Goal: Communication & Community: Answer question/provide support

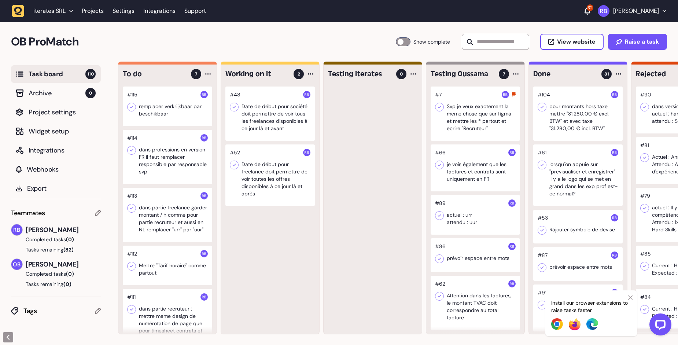
click at [157, 121] on div at bounding box center [167, 107] width 89 height 40
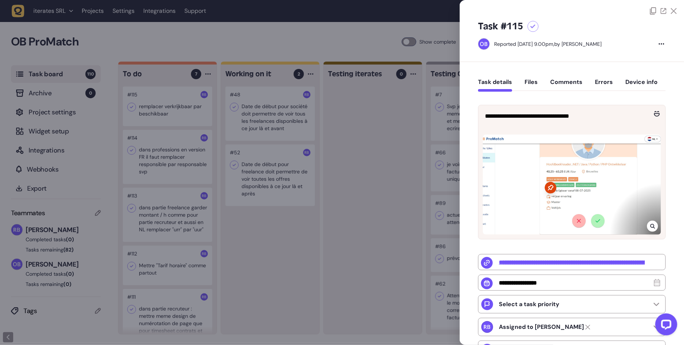
click at [654, 226] on div at bounding box center [652, 226] width 11 height 11
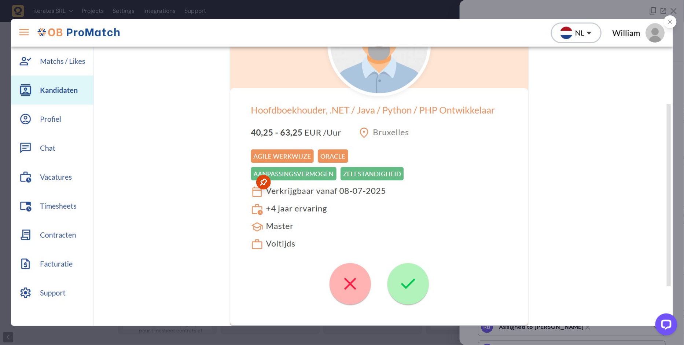
click at [673, 14] on div at bounding box center [342, 172] width 684 height 345
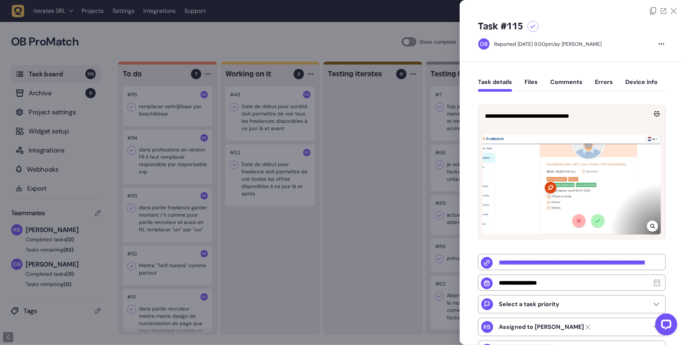
click at [651, 226] on icon at bounding box center [652, 226] width 5 height 5
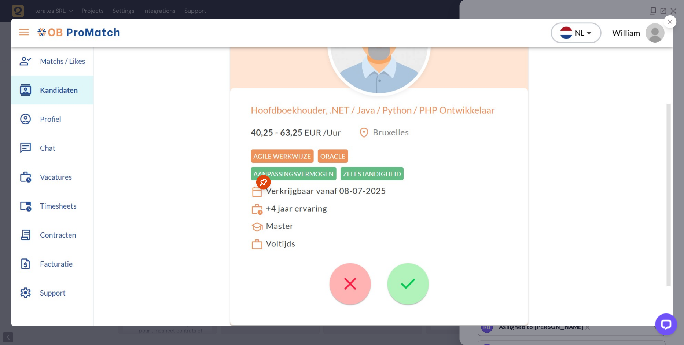
click at [672, 22] on icon at bounding box center [670, 21] width 5 height 5
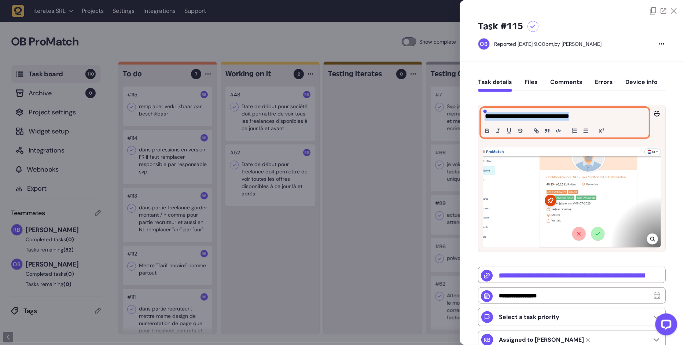
drag, startPoint x: 598, startPoint y: 116, endPoint x: 449, endPoint y: 115, distance: 149.2
click at [449, 115] on div "Task board 110 Archive 0 Project settings Widget setup Integrations Webhooks Ex…" at bounding box center [342, 204] width 684 height 284
copy p "**********"
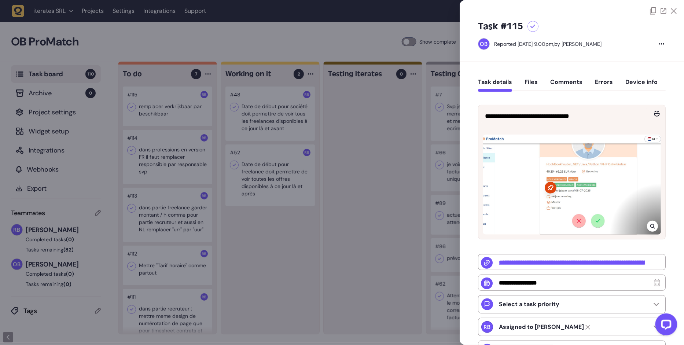
click at [586, 67] on div "**********" at bounding box center [572, 254] width 224 height 384
click at [578, 81] on button "Comments" at bounding box center [566, 84] width 32 height 13
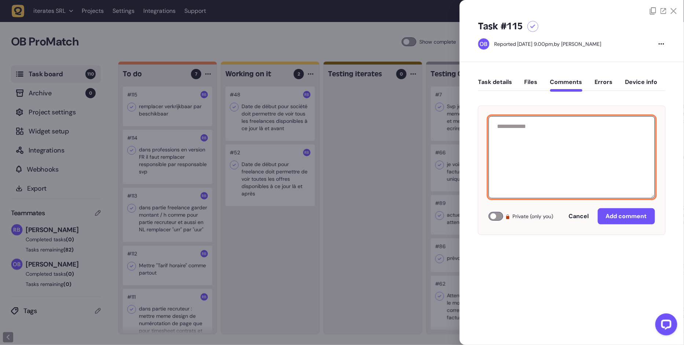
click at [558, 144] on textarea at bounding box center [572, 157] width 166 height 82
paste textarea "**********"
type textarea "**********"
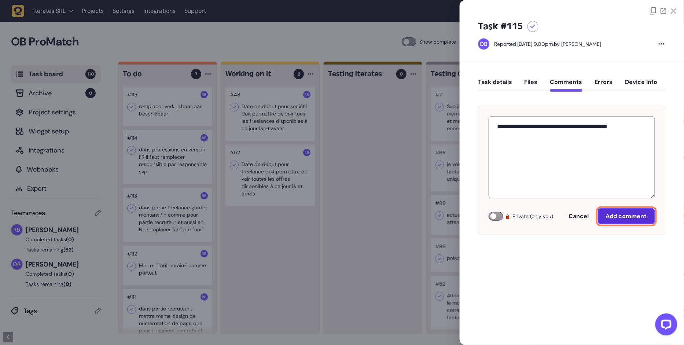
click at [626, 220] on button "Add comment" at bounding box center [626, 216] width 57 height 16
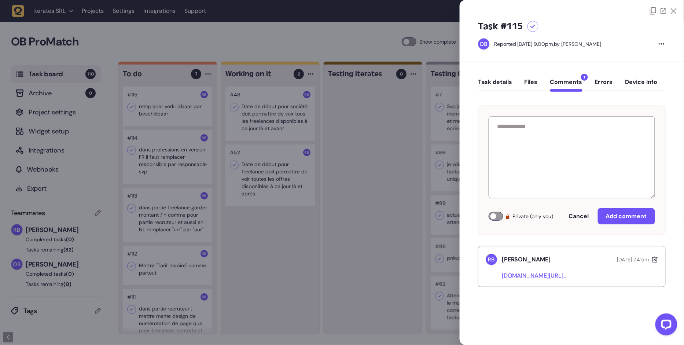
click at [376, 95] on div at bounding box center [342, 172] width 684 height 345
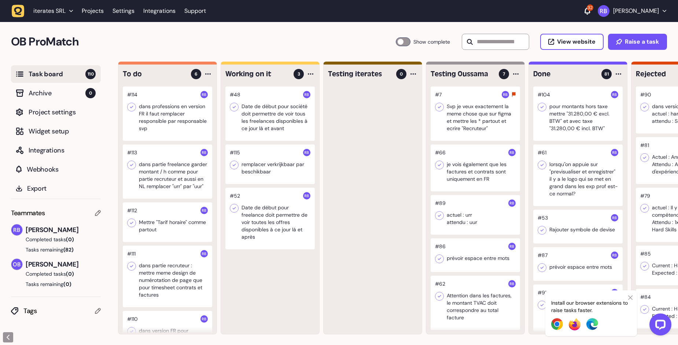
click at [269, 120] on div at bounding box center [270, 114] width 89 height 54
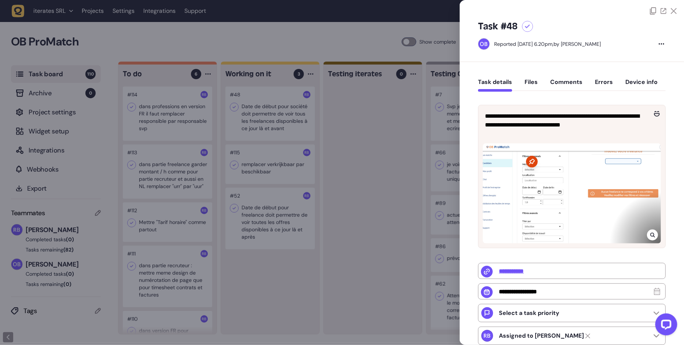
click at [309, 132] on div at bounding box center [342, 172] width 684 height 345
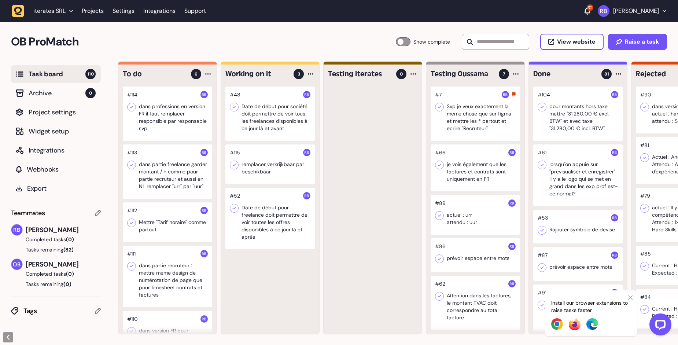
click at [151, 138] on div at bounding box center [167, 114] width 89 height 54
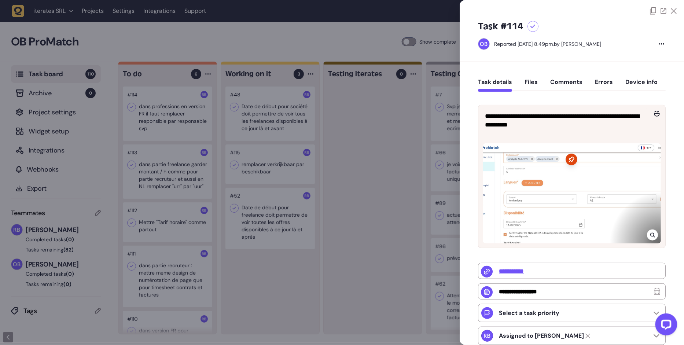
click at [352, 167] on div at bounding box center [342, 172] width 684 height 345
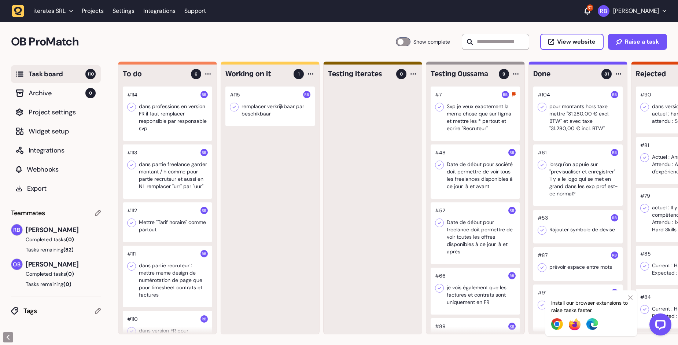
click at [166, 131] on div at bounding box center [167, 114] width 89 height 54
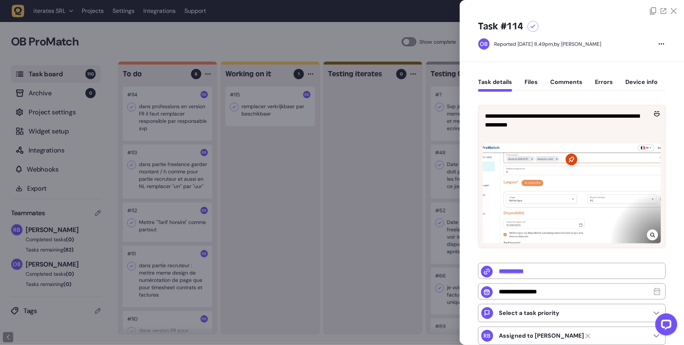
click at [649, 230] on div at bounding box center [652, 235] width 11 height 11
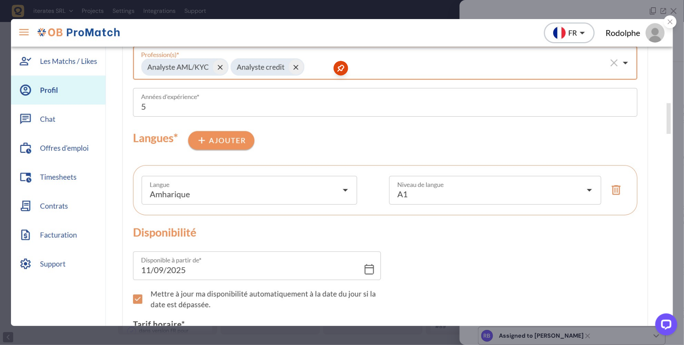
click at [674, 25] on div at bounding box center [670, 21] width 13 height 13
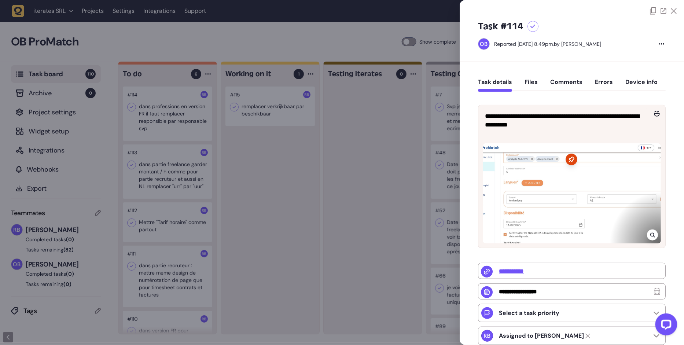
click at [580, 82] on button "Comments" at bounding box center [566, 84] width 32 height 13
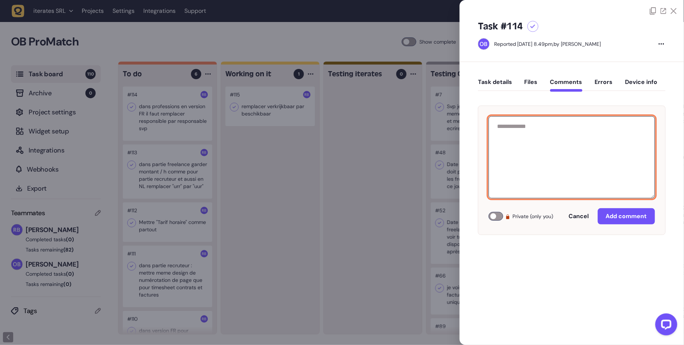
click at [570, 132] on textarea at bounding box center [572, 157] width 166 height 82
paste textarea "**********"
type textarea "**********"
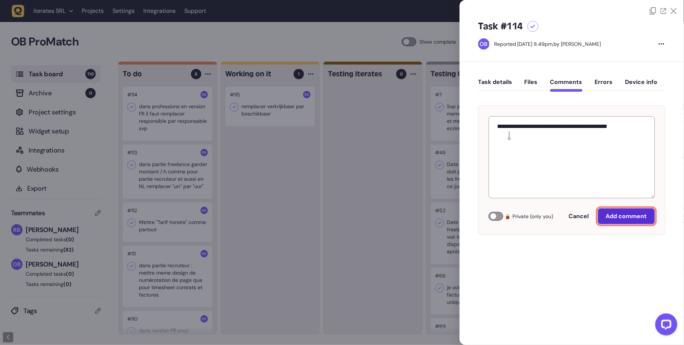
click at [624, 218] on span "Add comment" at bounding box center [626, 216] width 41 height 6
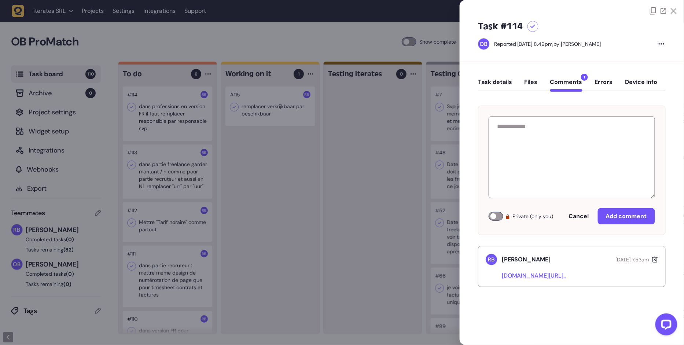
click at [303, 212] on div at bounding box center [342, 172] width 684 height 345
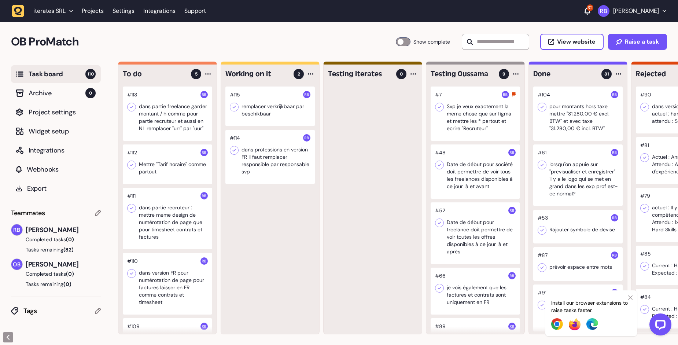
click at [179, 120] on div at bounding box center [167, 114] width 89 height 54
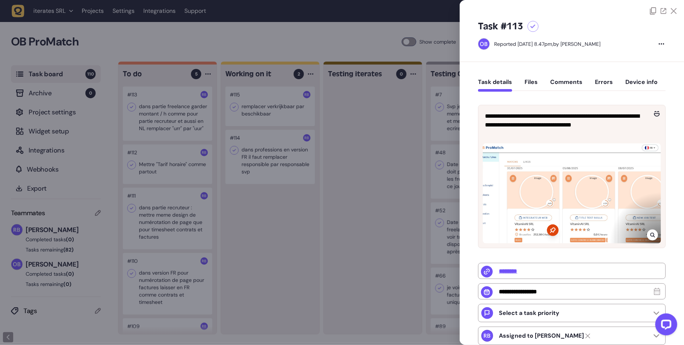
click at [648, 238] on div at bounding box center [652, 235] width 11 height 11
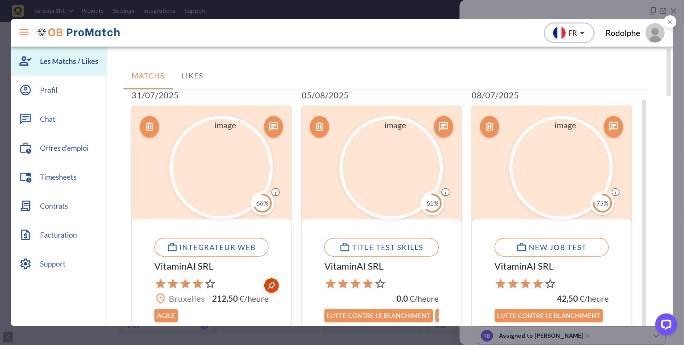
click at [666, 22] on div at bounding box center [670, 21] width 13 height 13
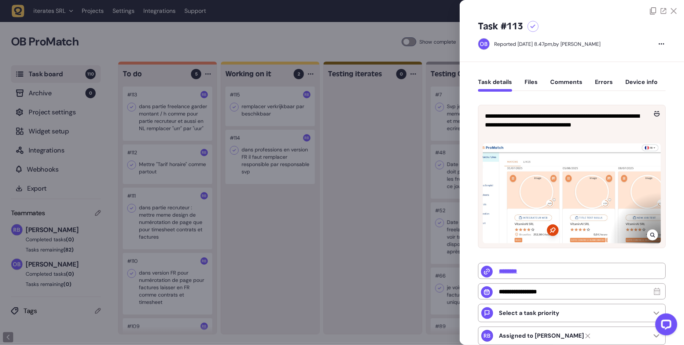
click at [648, 233] on div at bounding box center [652, 235] width 11 height 11
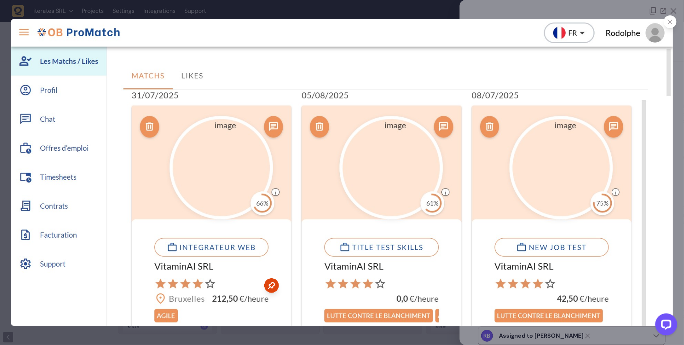
click at [671, 23] on icon at bounding box center [670, 21] width 5 height 5
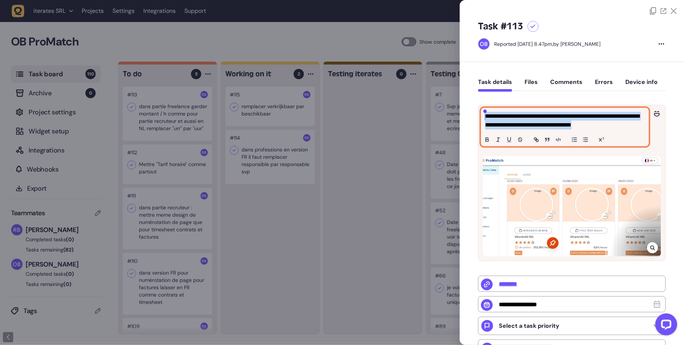
drag, startPoint x: 648, startPoint y: 123, endPoint x: 481, endPoint y: 116, distance: 167.0
click at [481, 116] on div "**********" at bounding box center [572, 127] width 187 height 44
copy p "**********"
click at [578, 81] on button "Comments" at bounding box center [566, 84] width 32 height 13
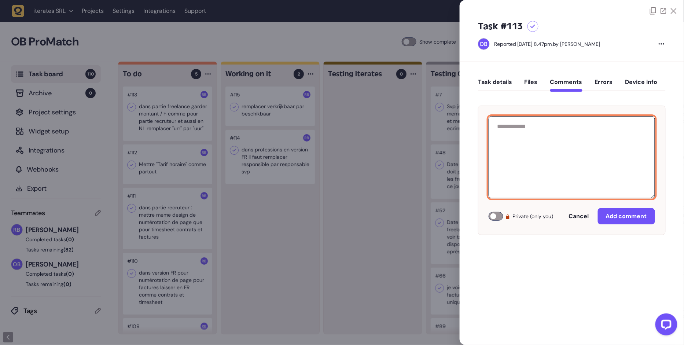
click at [566, 126] on textarea at bounding box center [572, 157] width 166 height 82
paste textarea "**********"
type textarea "**********"
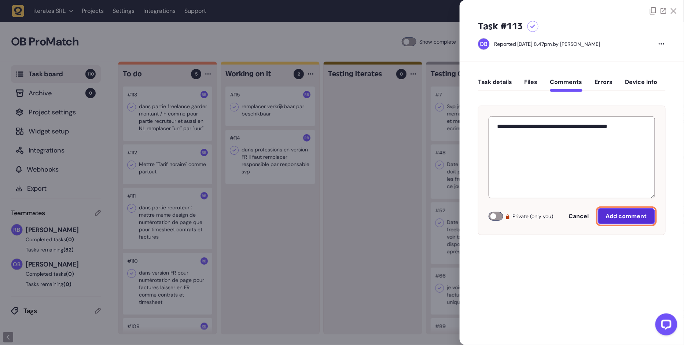
click at [638, 216] on span "Add comment" at bounding box center [626, 216] width 41 height 6
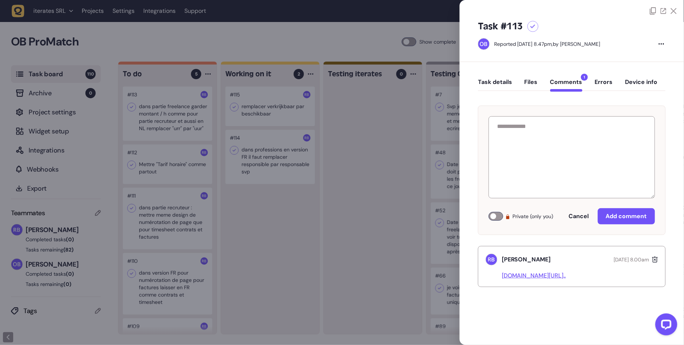
click at [370, 202] on div at bounding box center [342, 172] width 684 height 345
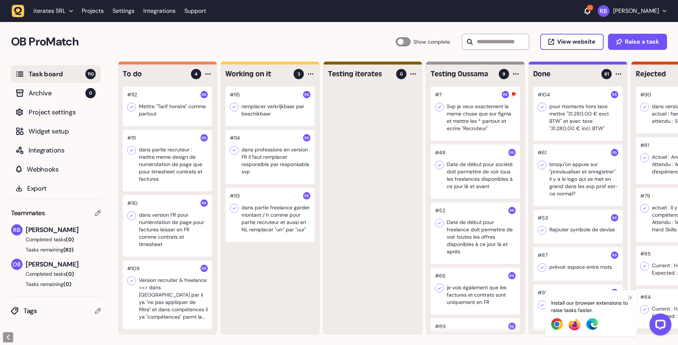
click at [172, 115] on div at bounding box center [167, 107] width 89 height 40
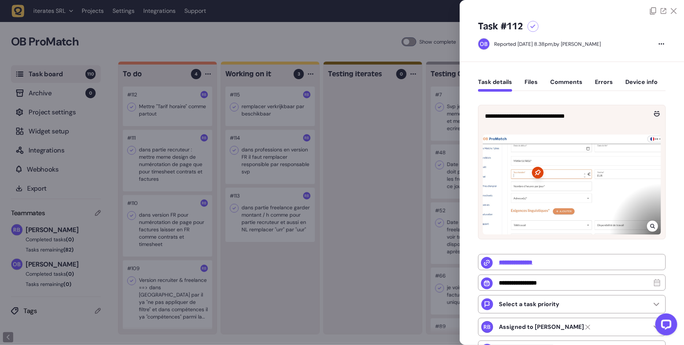
click at [657, 227] on div at bounding box center [572, 185] width 178 height 100
click at [655, 227] on div at bounding box center [652, 226] width 11 height 11
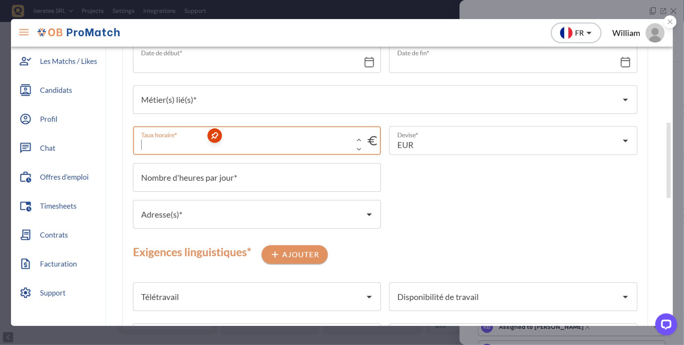
click at [619, 6] on div at bounding box center [342, 172] width 684 height 345
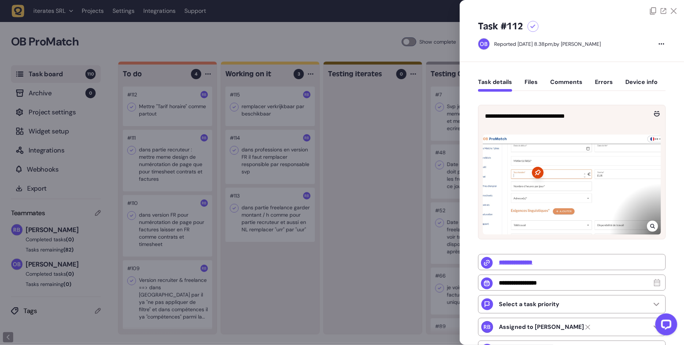
click at [571, 81] on button "Comments" at bounding box center [566, 84] width 32 height 13
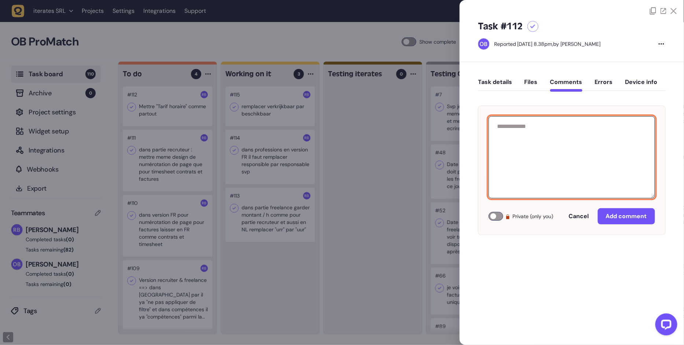
click at [570, 137] on textarea at bounding box center [572, 157] width 166 height 82
paste textarea "**********"
type textarea "**********"
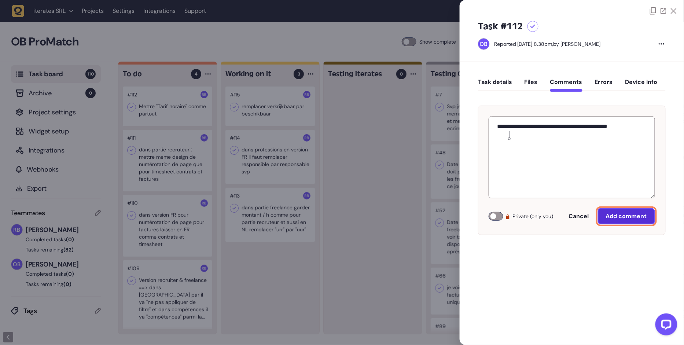
click at [622, 217] on span "Add comment" at bounding box center [626, 216] width 41 height 6
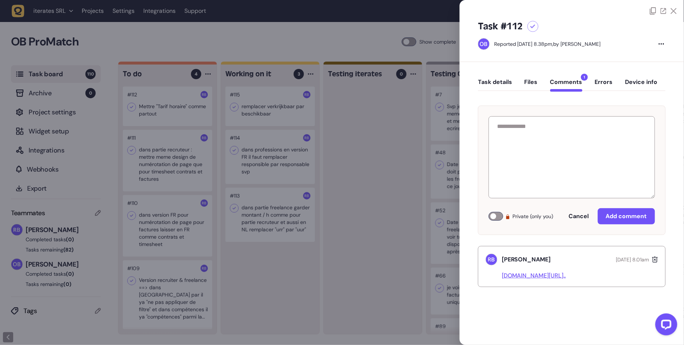
click at [369, 151] on div at bounding box center [342, 172] width 684 height 345
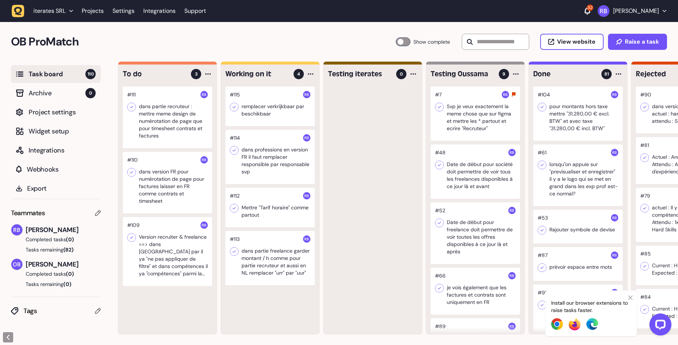
click at [152, 109] on div at bounding box center [167, 118] width 89 height 62
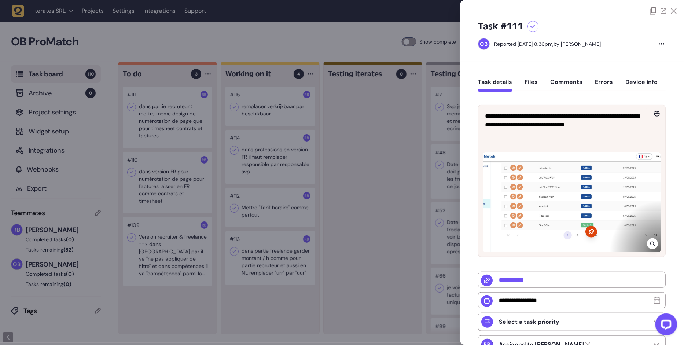
click at [653, 244] on icon at bounding box center [652, 244] width 5 height 6
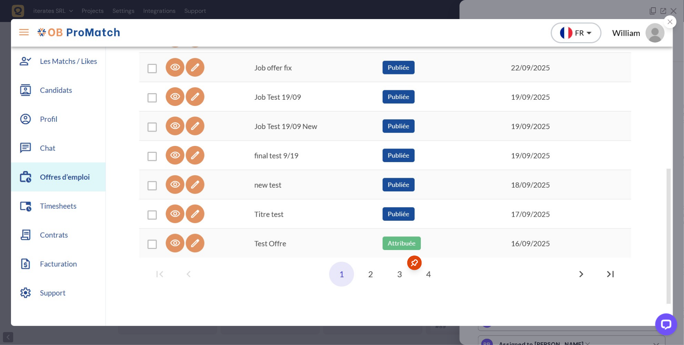
click at [672, 26] on div at bounding box center [670, 21] width 13 height 13
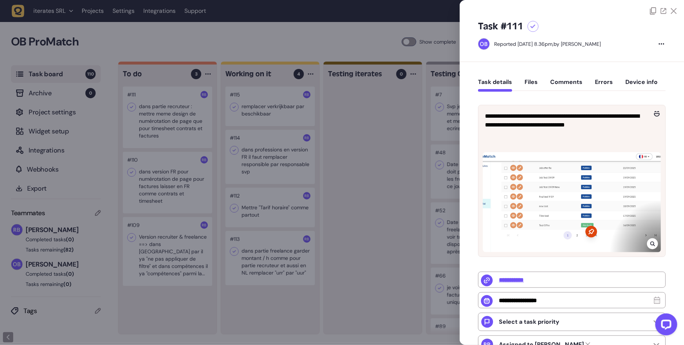
drag, startPoint x: 659, startPoint y: 252, endPoint x: 653, endPoint y: 248, distance: 7.3
click at [657, 251] on div at bounding box center [572, 201] width 187 height 112
click at [652, 247] on div at bounding box center [652, 243] width 11 height 11
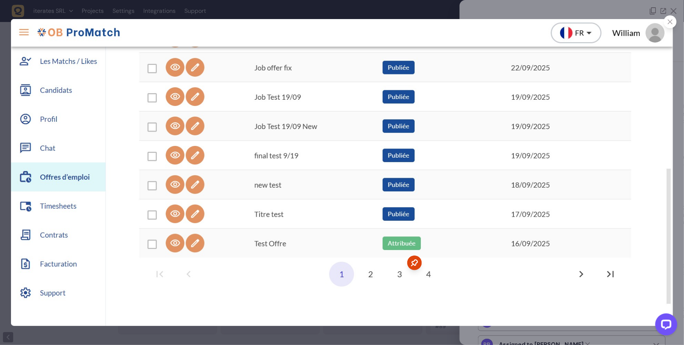
click at [667, 23] on div at bounding box center [670, 21] width 13 height 13
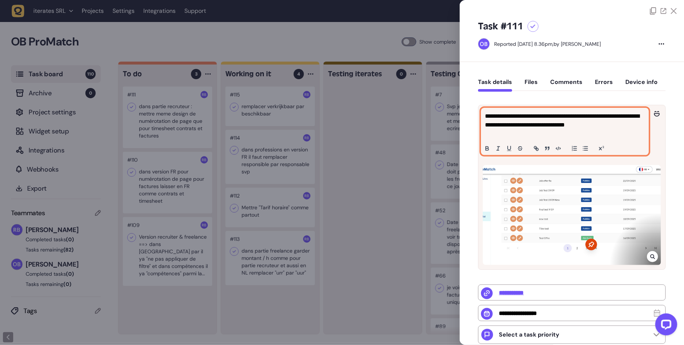
click at [514, 131] on p "**********" at bounding box center [564, 125] width 158 height 26
drag, startPoint x: 513, startPoint y: 136, endPoint x: 457, endPoint y: 105, distance: 64.8
click at [457, 105] on div "Task board 110 Archive 0 Project settings Widget setup Integrations Webhooks Ex…" at bounding box center [342, 204] width 684 height 284
copy p "**********"
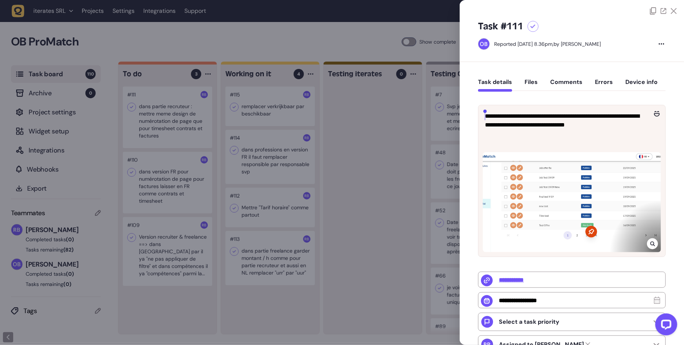
click at [342, 135] on div at bounding box center [342, 172] width 684 height 345
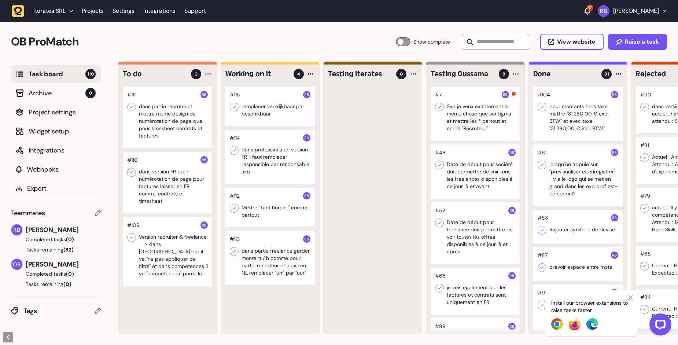
click at [195, 121] on div at bounding box center [167, 118] width 89 height 62
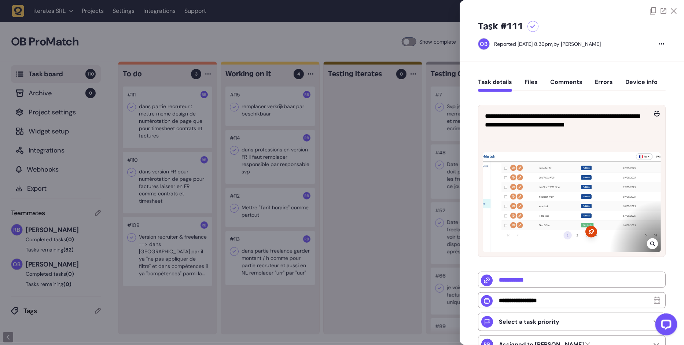
click at [578, 83] on button "Comments" at bounding box center [566, 84] width 32 height 13
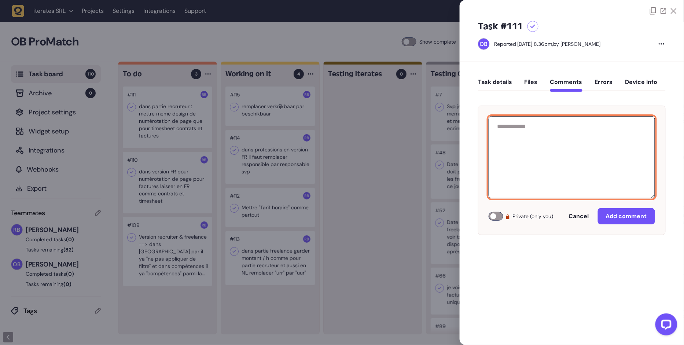
click at [562, 125] on textarea at bounding box center [572, 157] width 166 height 82
paste textarea "**********"
type textarea "**********"
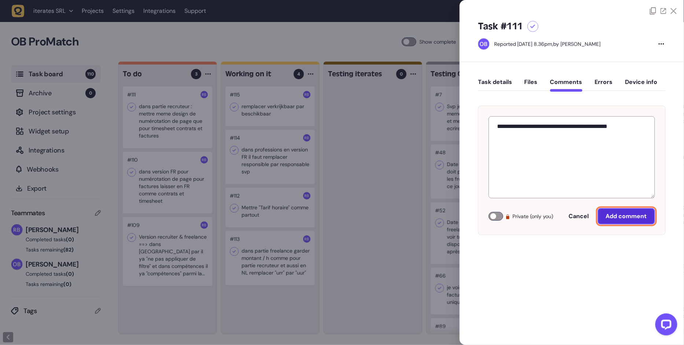
click at [616, 211] on button "Add comment" at bounding box center [626, 216] width 57 height 16
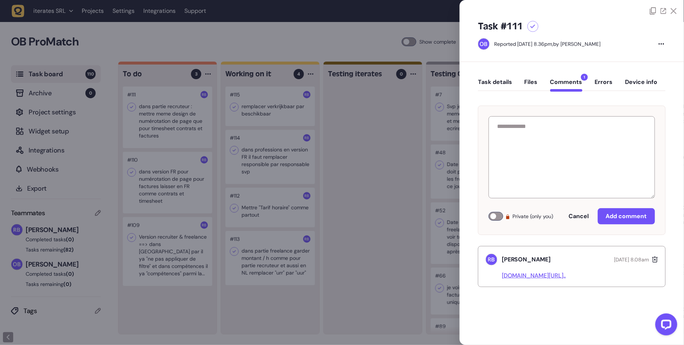
click at [384, 219] on div at bounding box center [342, 172] width 684 height 345
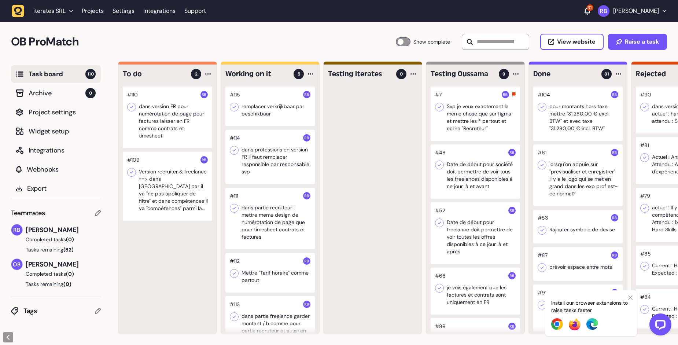
click at [163, 119] on div at bounding box center [167, 118] width 89 height 62
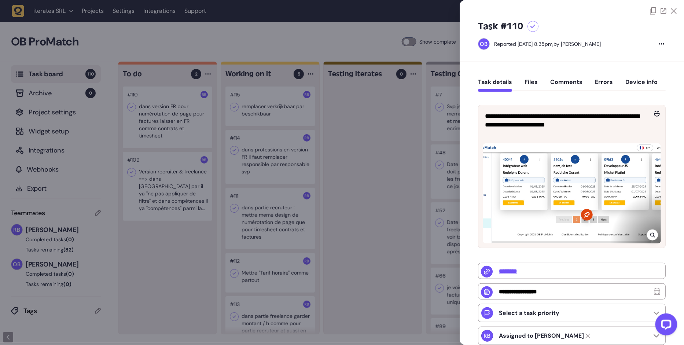
click at [653, 232] on icon at bounding box center [652, 235] width 5 height 6
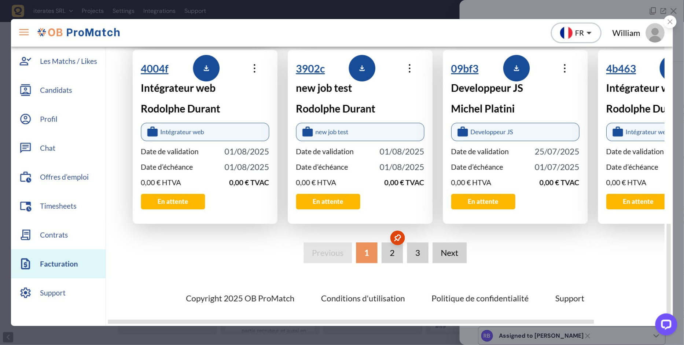
click at [674, 23] on div at bounding box center [670, 21] width 13 height 13
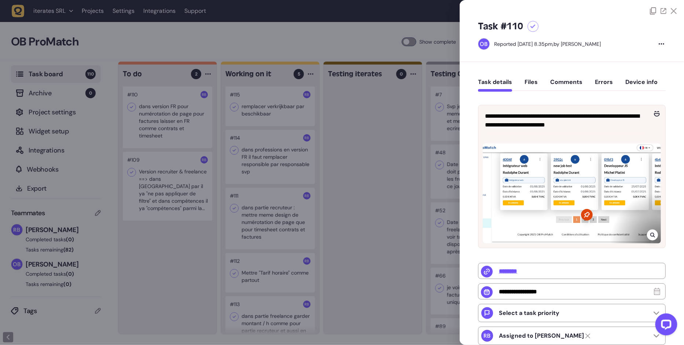
click at [562, 82] on button "Comments" at bounding box center [566, 84] width 32 height 13
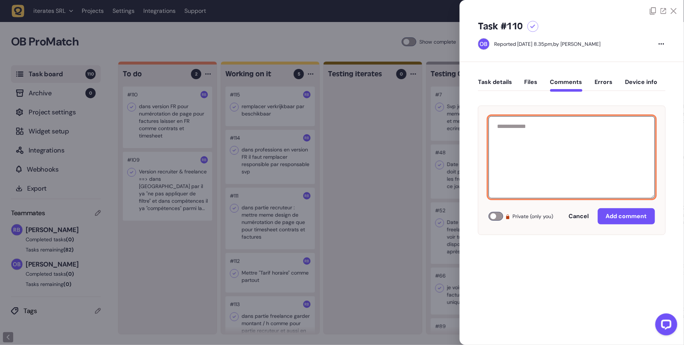
click at [576, 128] on textarea at bounding box center [572, 157] width 166 height 82
paste textarea "**********"
type textarea "**********"
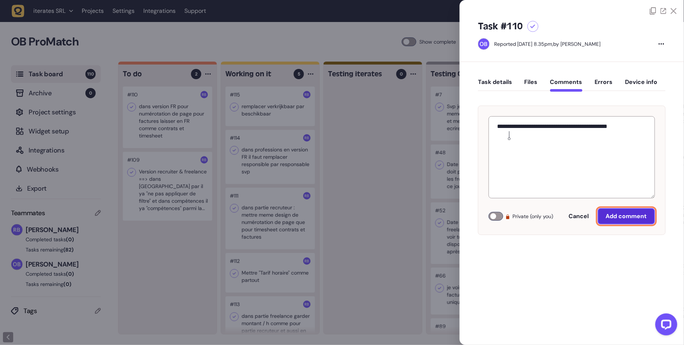
click at [627, 220] on button "Add comment" at bounding box center [626, 216] width 57 height 16
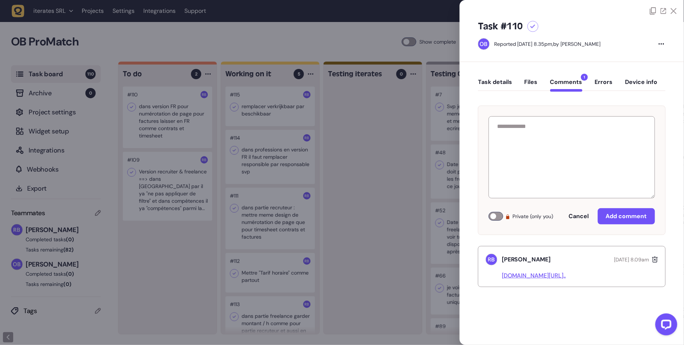
click at [367, 206] on div at bounding box center [342, 172] width 684 height 345
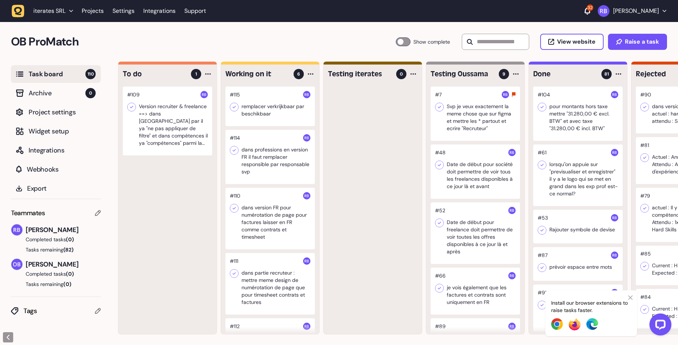
click at [181, 130] on div at bounding box center [167, 121] width 89 height 69
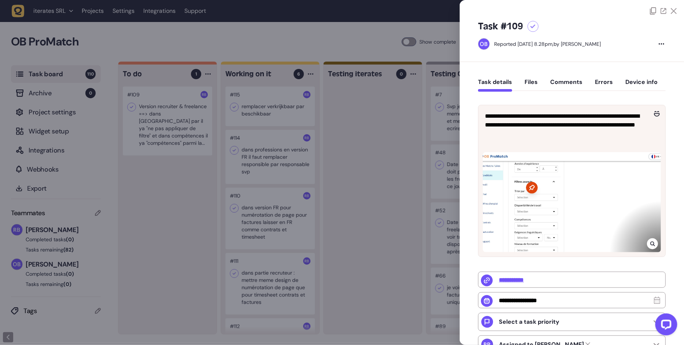
click at [648, 246] on div at bounding box center [652, 243] width 11 height 11
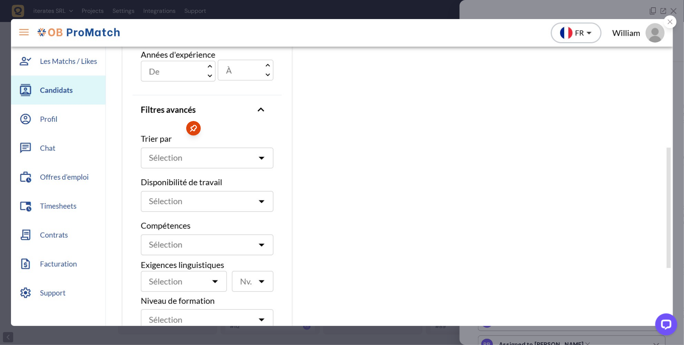
click at [574, 12] on div at bounding box center [342, 172] width 684 height 345
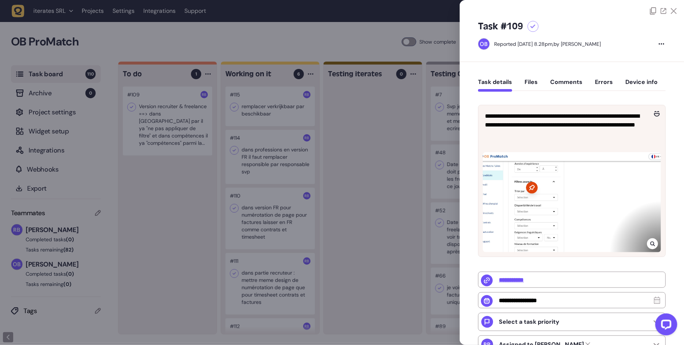
click at [571, 88] on button "Comments" at bounding box center [566, 84] width 32 height 13
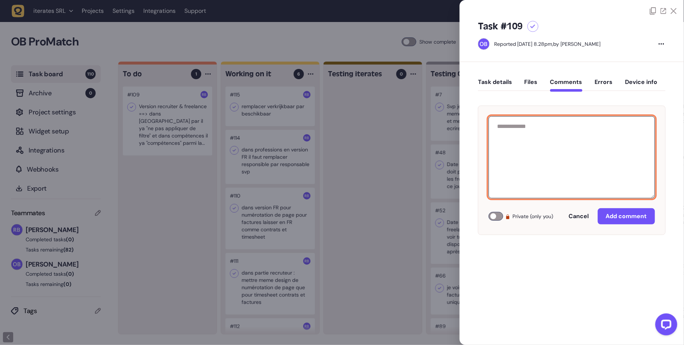
click at [536, 154] on textarea at bounding box center [572, 157] width 166 height 82
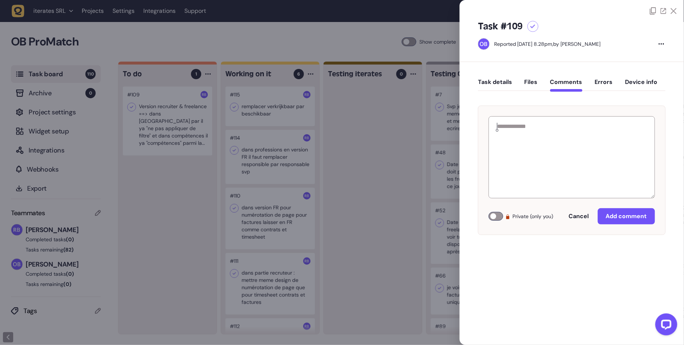
click at [272, 133] on div at bounding box center [342, 172] width 684 height 345
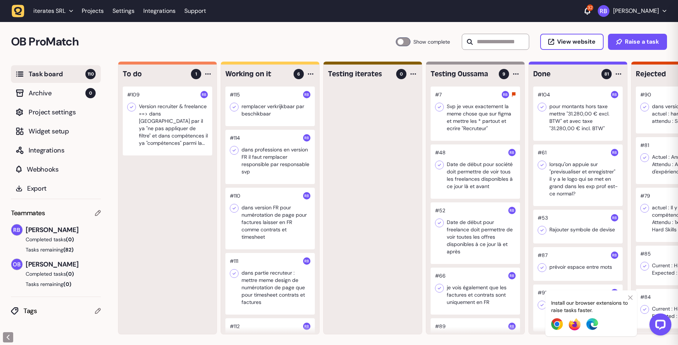
click at [155, 121] on div at bounding box center [167, 121] width 89 height 69
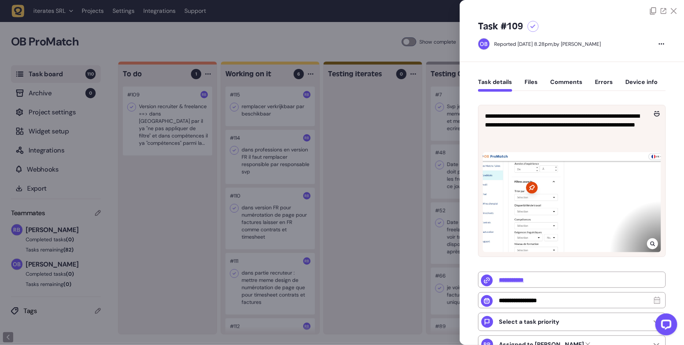
click at [280, 92] on div at bounding box center [342, 172] width 684 height 345
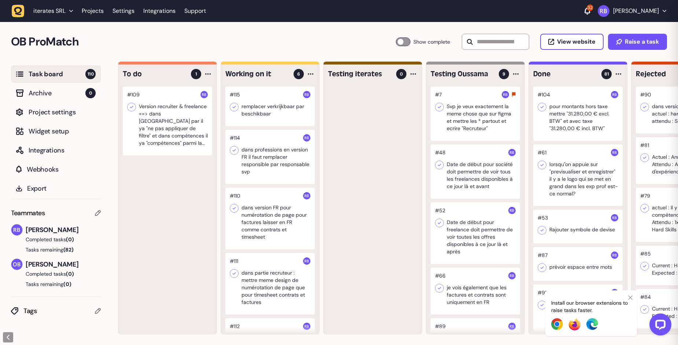
click at [178, 120] on div at bounding box center [167, 121] width 89 height 69
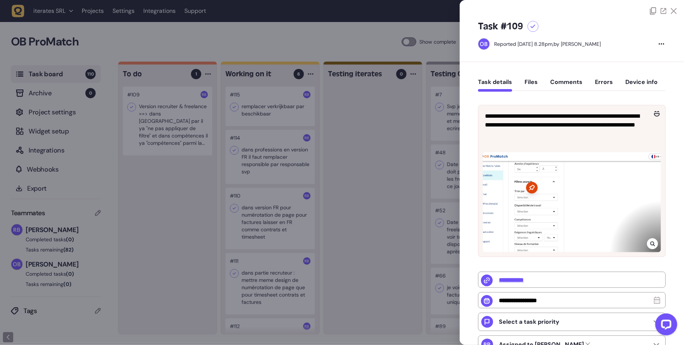
click at [568, 79] on button "Comments" at bounding box center [566, 84] width 32 height 13
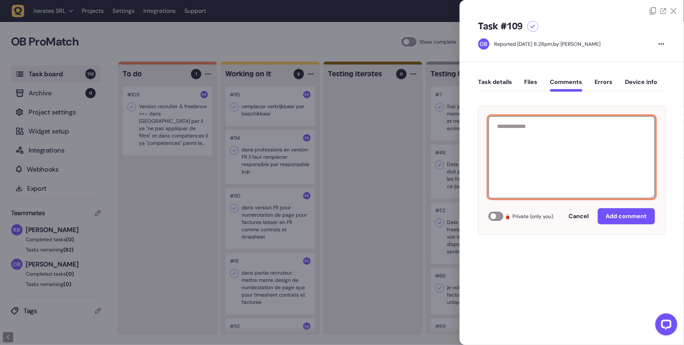
click at [575, 118] on textarea at bounding box center [572, 157] width 166 height 82
type textarea "*"
type textarea "**********"
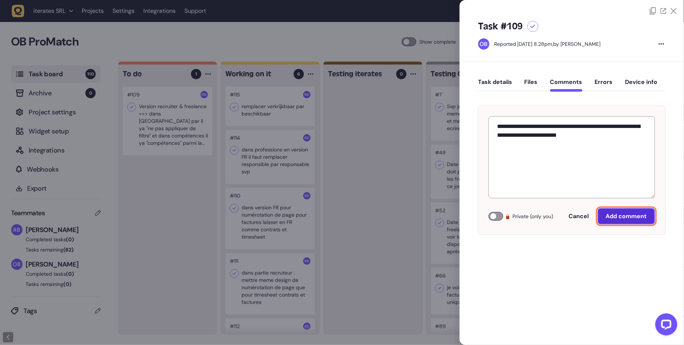
click at [639, 215] on span "Add comment" at bounding box center [626, 216] width 41 height 6
click at [336, 221] on div at bounding box center [342, 172] width 684 height 345
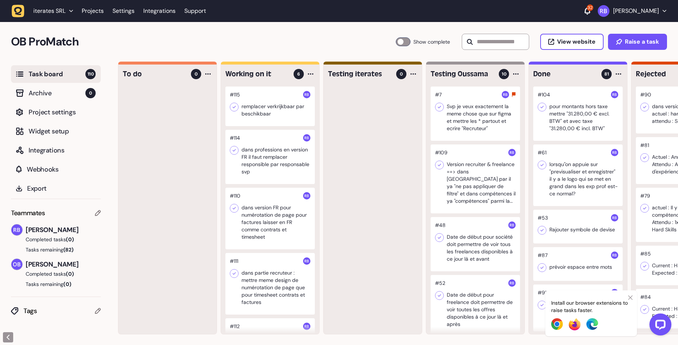
click at [385, 20] on header "iterates SRL Projects Settings Integrations Support 32 Rodolphe Balay" at bounding box center [339, 11] width 678 height 22
